Goal: Information Seeking & Learning: Learn about a topic

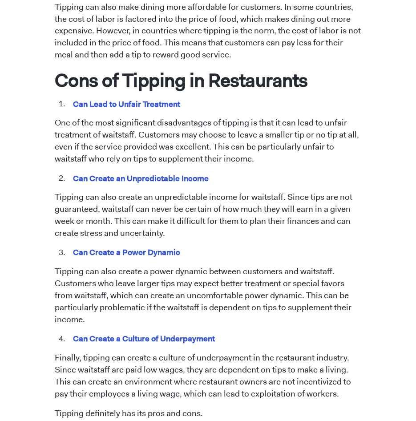
scroll to position [756, 0]
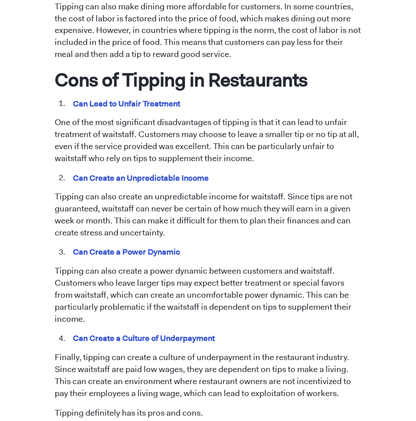
click at [183, 147] on p "One of the most significant disadvantages of tipping is that it can lead to unf…" at bounding box center [208, 141] width 307 height 48
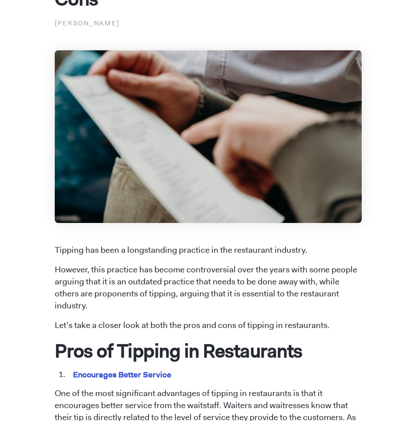
scroll to position [0, 0]
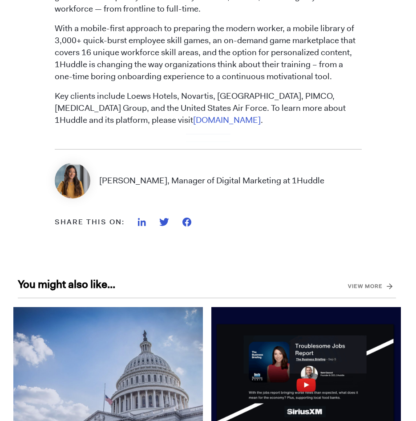
scroll to position [1335, 0]
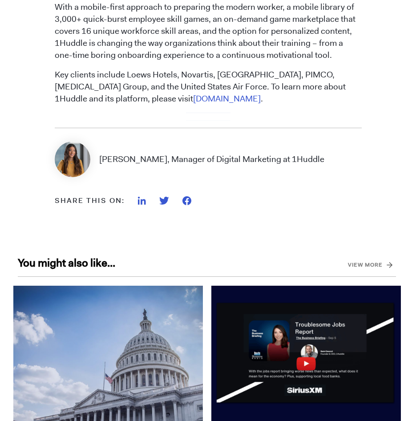
click at [314, 206] on div "Share this on:" at bounding box center [208, 214] width 307 height 39
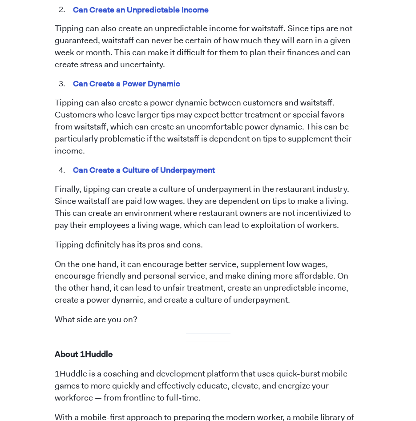
scroll to position [890, 0]
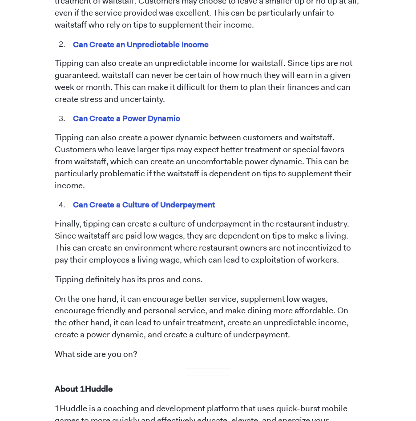
click at [226, 232] on p "Finally, tipping can create a culture of underpayment in the restaurant industr…" at bounding box center [208, 242] width 307 height 48
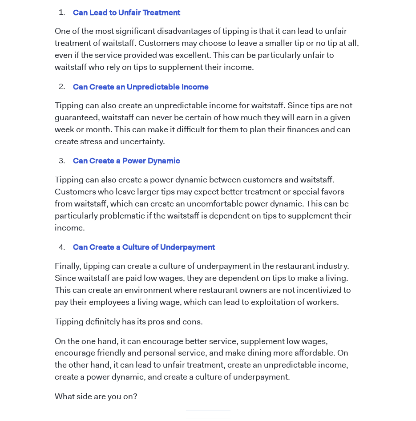
scroll to position [845, 0]
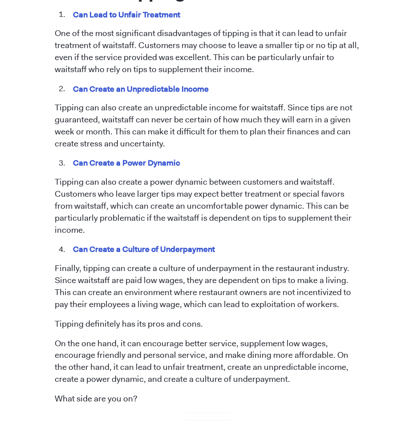
drag, startPoint x: 113, startPoint y: 304, endPoint x: 127, endPoint y: 305, distance: 13.8
click at [113, 304] on p "Finally, tipping can create a culture of underpayment in the restaurant industr…" at bounding box center [208, 287] width 307 height 48
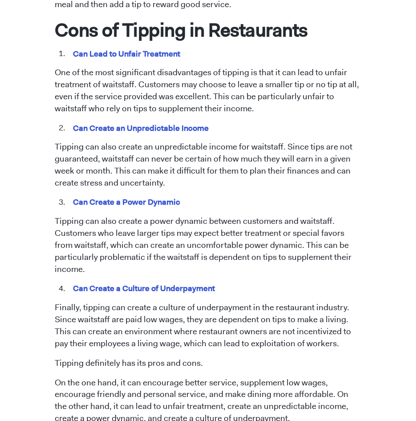
scroll to position [801, 0]
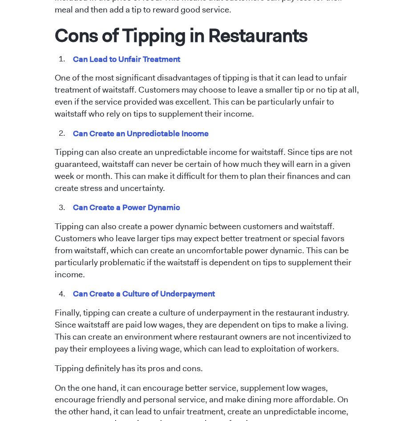
click at [252, 161] on p "Tipping can also create an unpredictable income for waitstaff. Since tips are n…" at bounding box center [208, 170] width 307 height 48
click at [312, 188] on p "Tipping can also create an unpredictable income for waitstaff. Since tips are n…" at bounding box center [208, 170] width 307 height 48
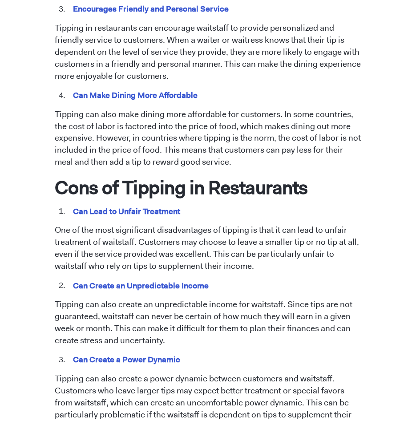
scroll to position [667, 0]
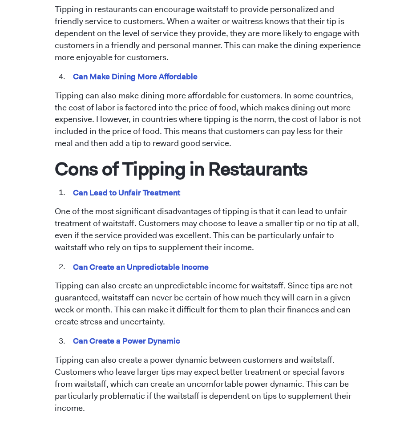
drag, startPoint x: 263, startPoint y: 217, endPoint x: 271, endPoint y: 219, distance: 7.9
click at [263, 217] on p "One of the most significant disadvantages of tipping is that it can lead to unf…" at bounding box center [208, 230] width 307 height 48
click at [170, 222] on p "One of the most significant disadvantages of tipping is that it can lead to unf…" at bounding box center [208, 230] width 307 height 48
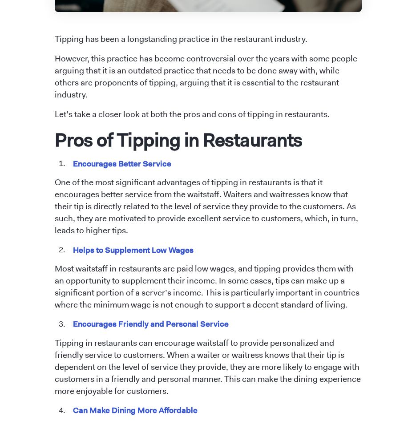
scroll to position [267, 0]
